Goal: Information Seeking & Learning: Learn about a topic

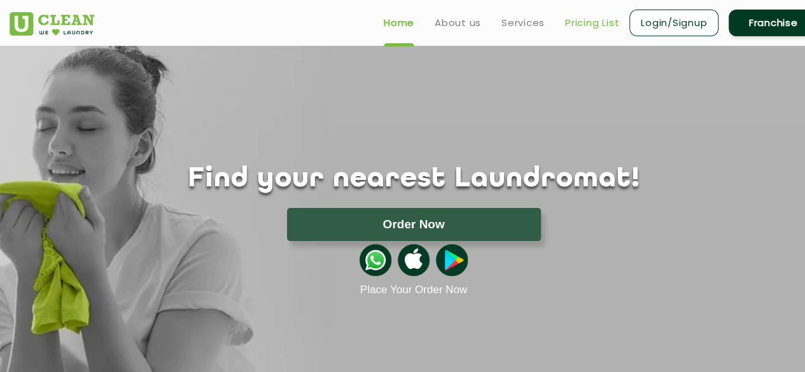
click at [580, 24] on link "Pricing List" at bounding box center [592, 22] width 54 height 15
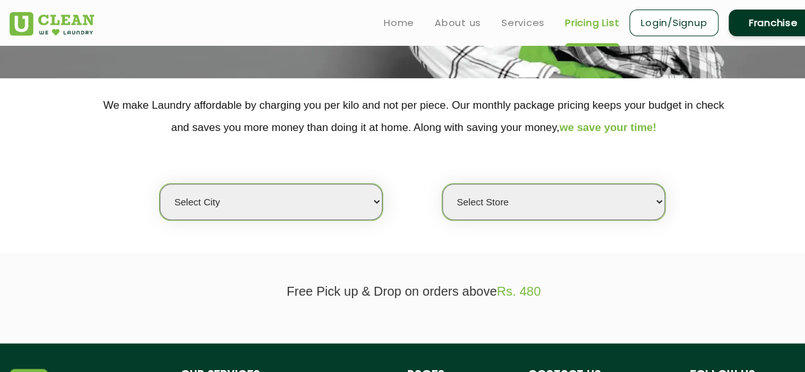
scroll to position [215, 0]
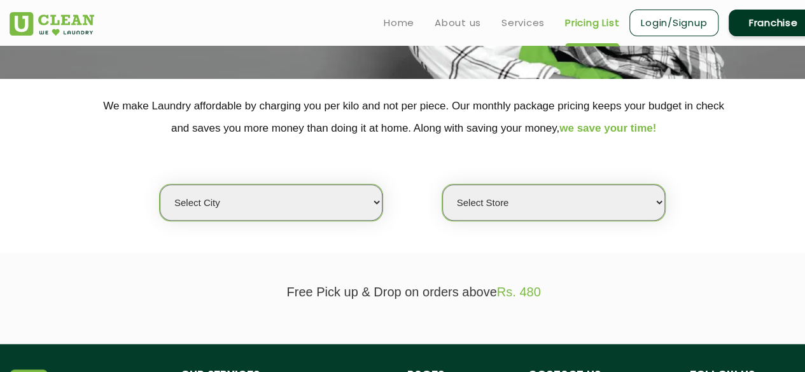
click at [365, 213] on select "Select city [GEOGRAPHIC_DATA] [GEOGRAPHIC_DATA] [GEOGRAPHIC_DATA] [GEOGRAPHIC_D…" at bounding box center [271, 203] width 223 height 36
select select "5"
click at [160, 185] on select "Select city [GEOGRAPHIC_DATA] [GEOGRAPHIC_DATA] [GEOGRAPHIC_DATA] [GEOGRAPHIC_D…" at bounding box center [271, 203] width 223 height 36
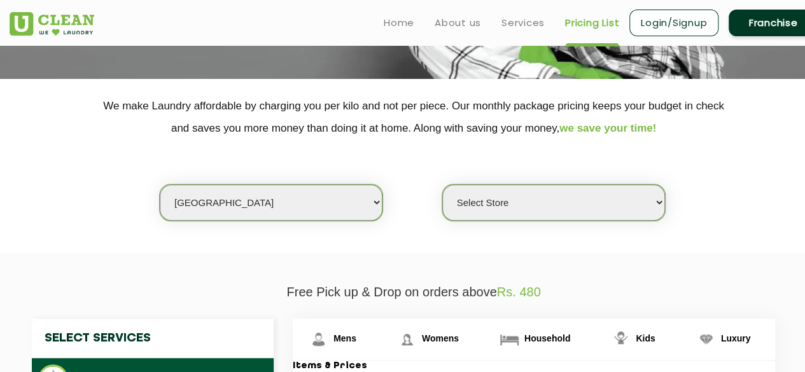
click at [487, 206] on select "Select Store UClean Narsingi UClean Nizampet UClean Sangareddy UClean Gachibowl…" at bounding box center [553, 203] width 223 height 36
select select "381"
click at [442, 185] on select "Select Store UClean Narsingi UClean Nizampet UClean Sangareddy UClean Gachibowl…" at bounding box center [553, 203] width 223 height 36
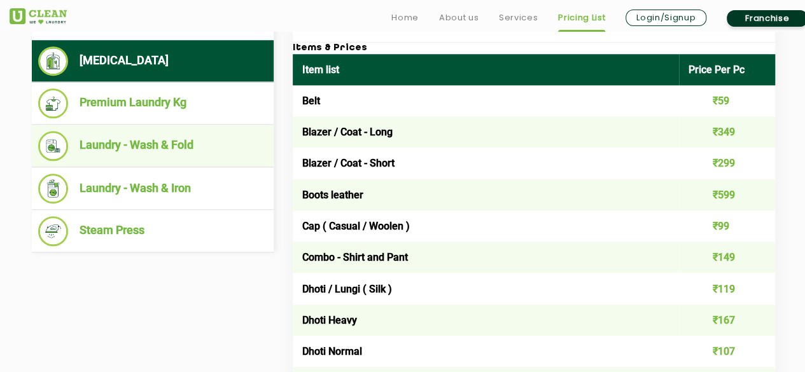
scroll to position [534, 0]
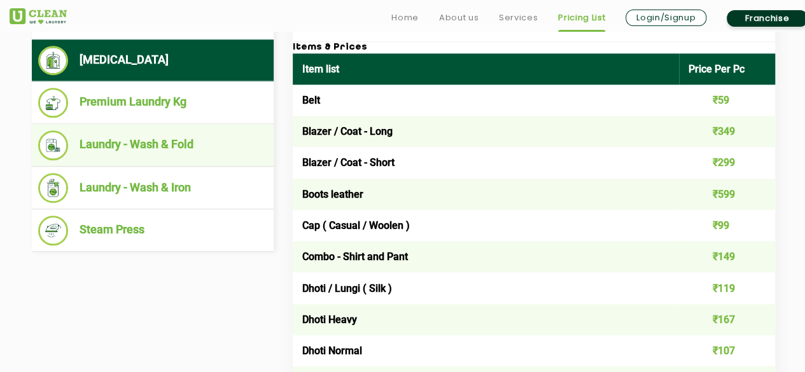
click at [172, 132] on li "Laundry - Wash & Fold" at bounding box center [152, 145] width 229 height 30
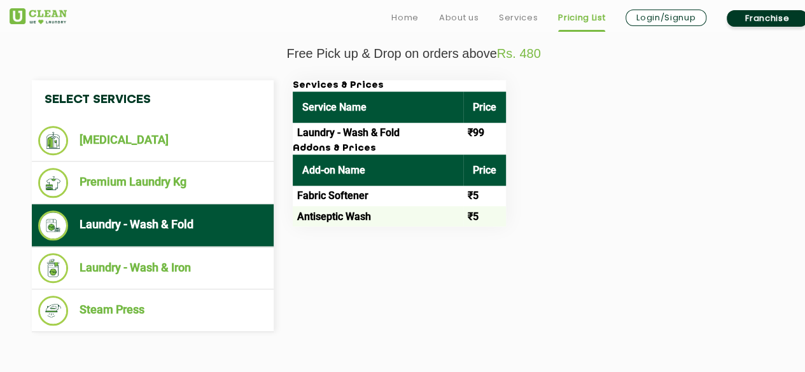
scroll to position [507, 0]
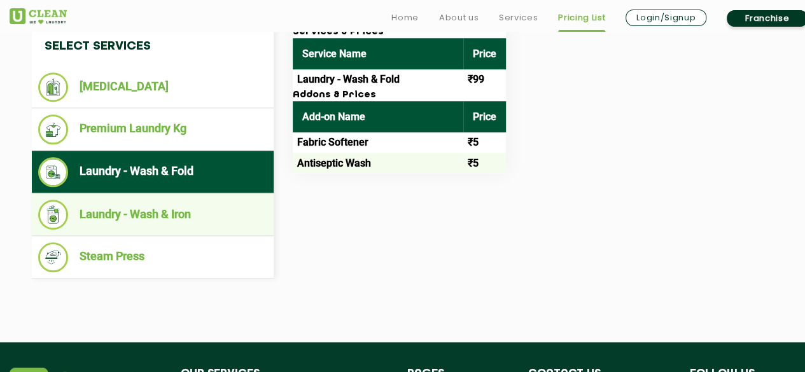
click at [189, 213] on li "Laundry - Wash & Iron" at bounding box center [152, 215] width 229 height 30
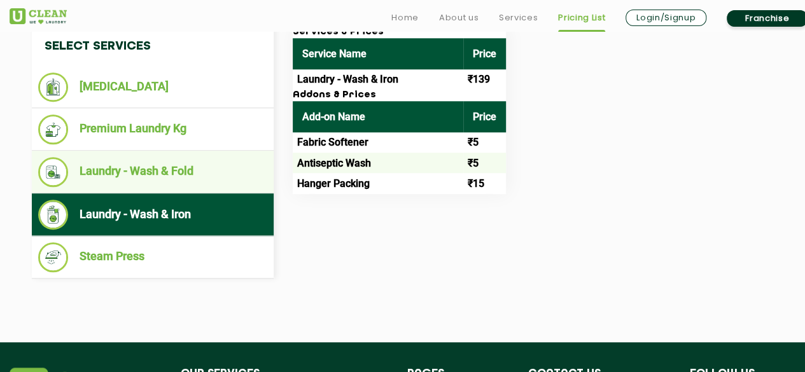
click at [201, 164] on li "Laundry - Wash & Fold" at bounding box center [152, 172] width 229 height 30
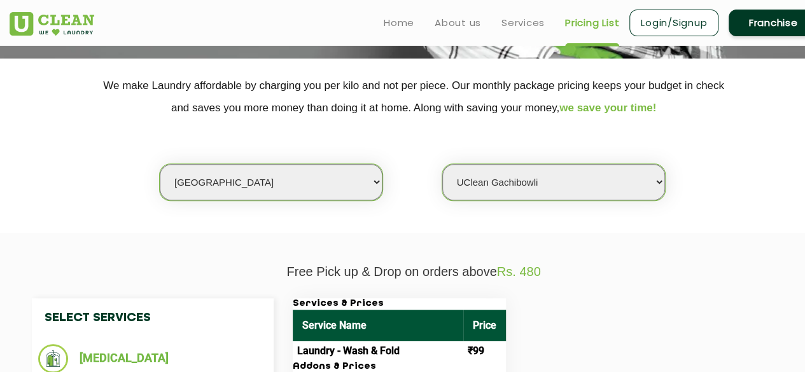
scroll to position [0, 0]
